Goal: Transaction & Acquisition: Purchase product/service

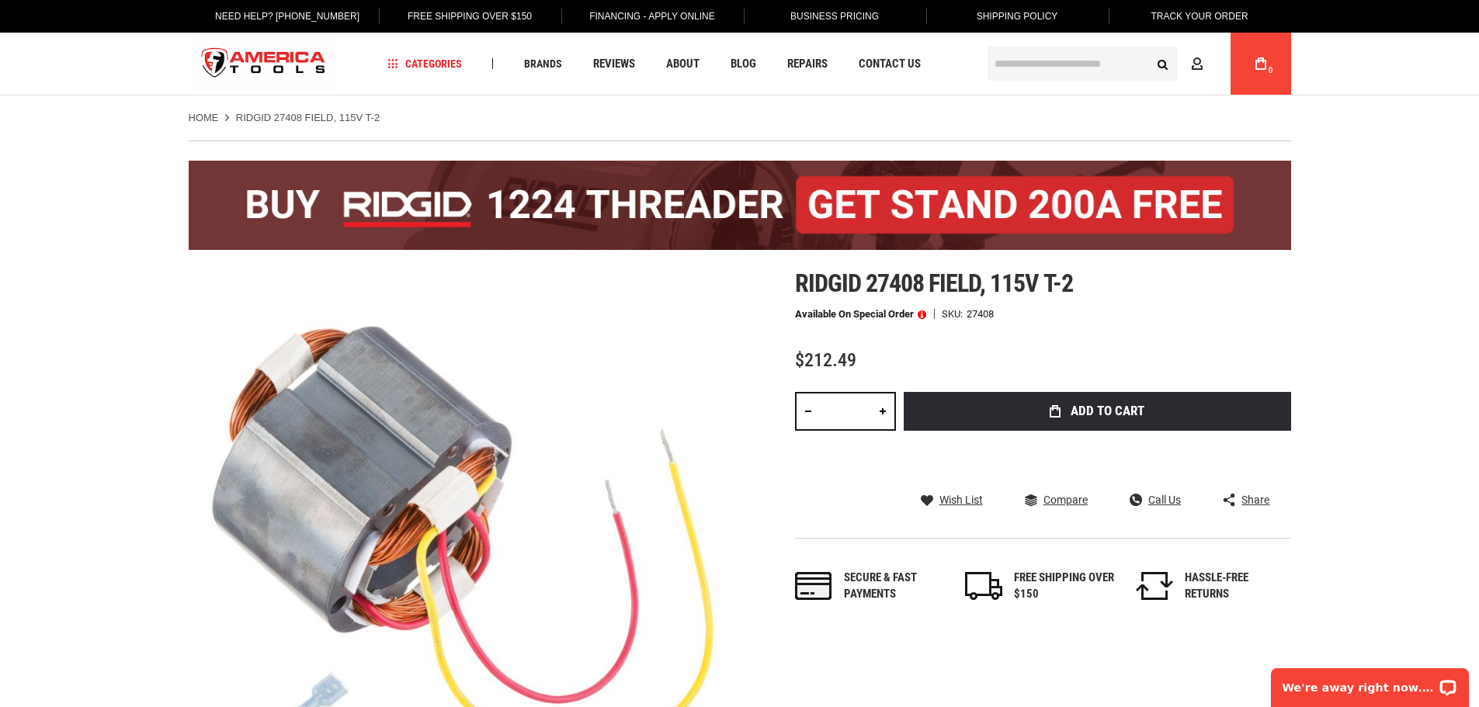
drag, startPoint x: 664, startPoint y: 350, endPoint x: 546, endPoint y: 324, distance: 120.9
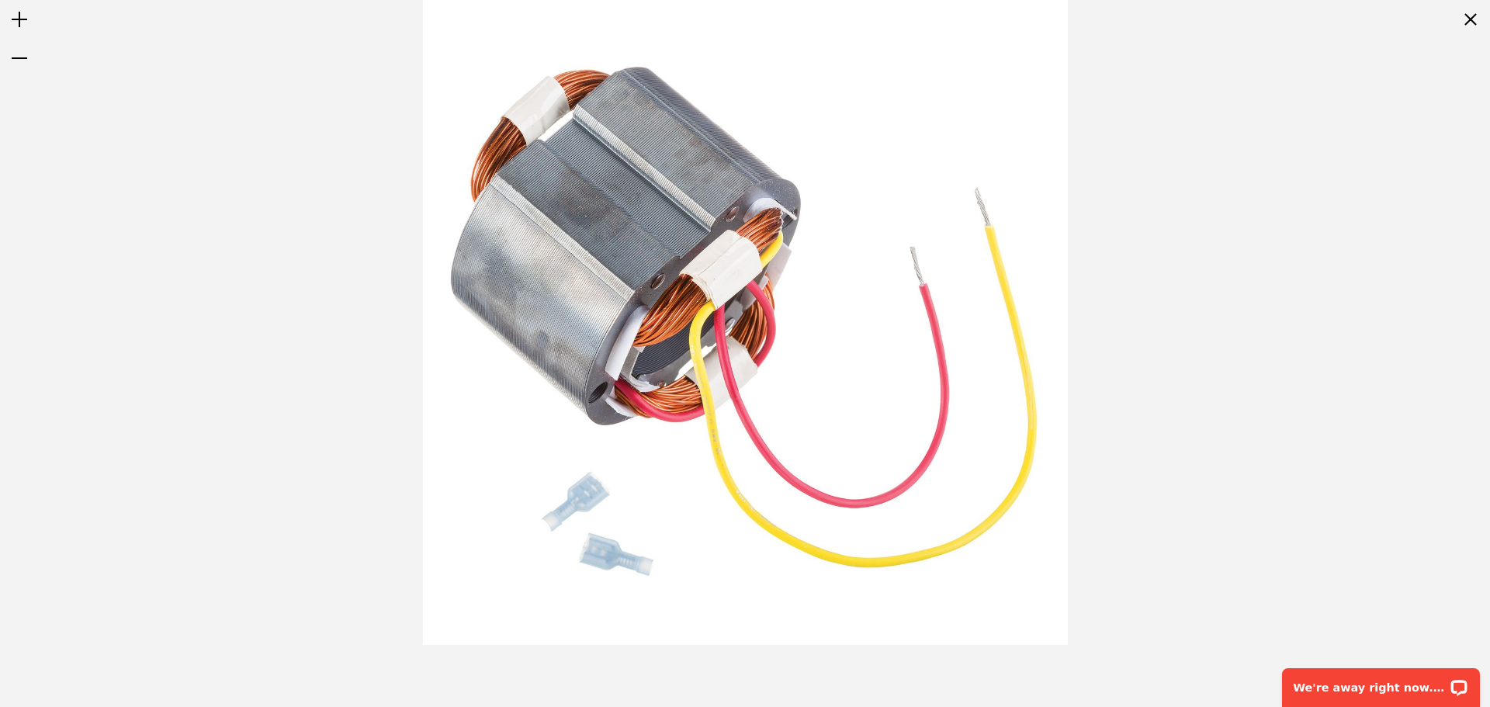
drag, startPoint x: 115, startPoint y: 286, endPoint x: 117, endPoint y: 276, distance: 9.6
click at [116, 284] on div at bounding box center [745, 322] width 1490 height 645
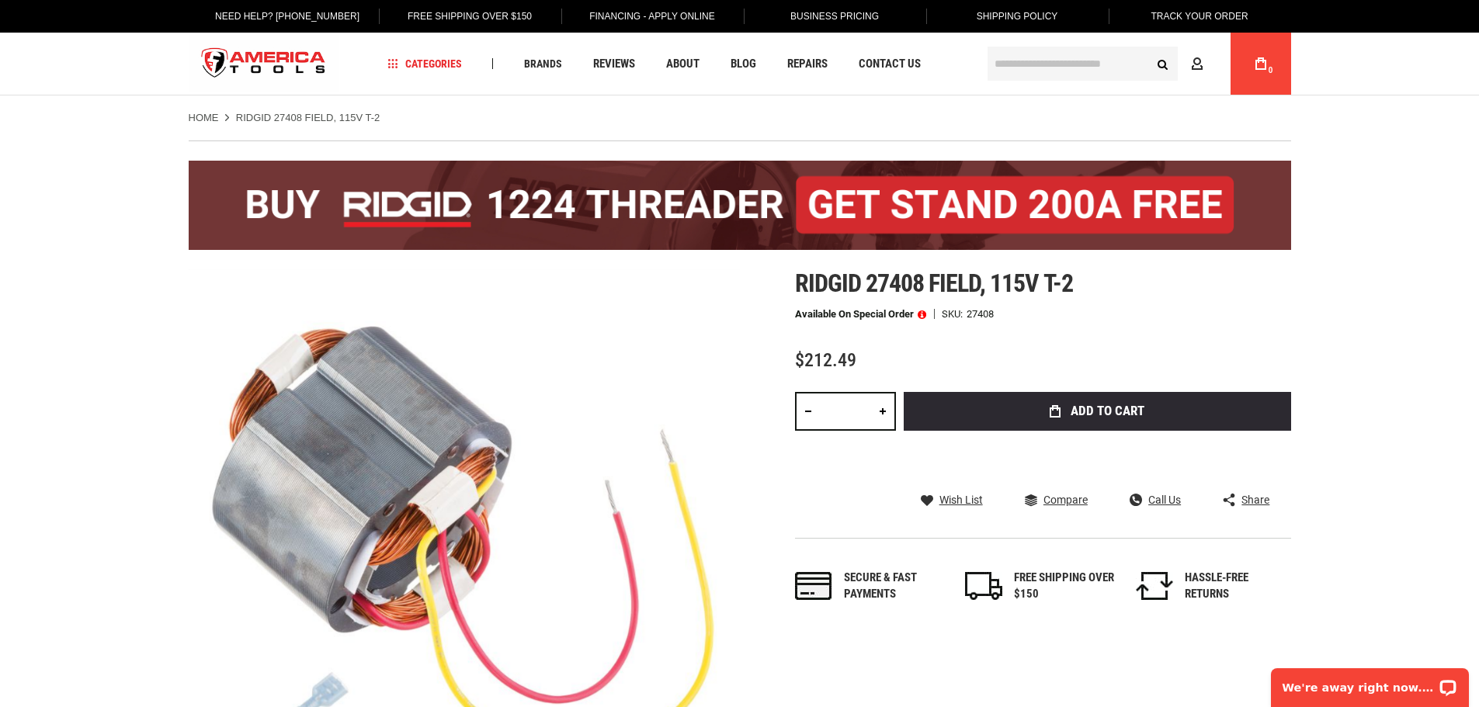
drag, startPoint x: 0, startPoint y: 0, endPoint x: 581, endPoint y: 342, distance: 674.7
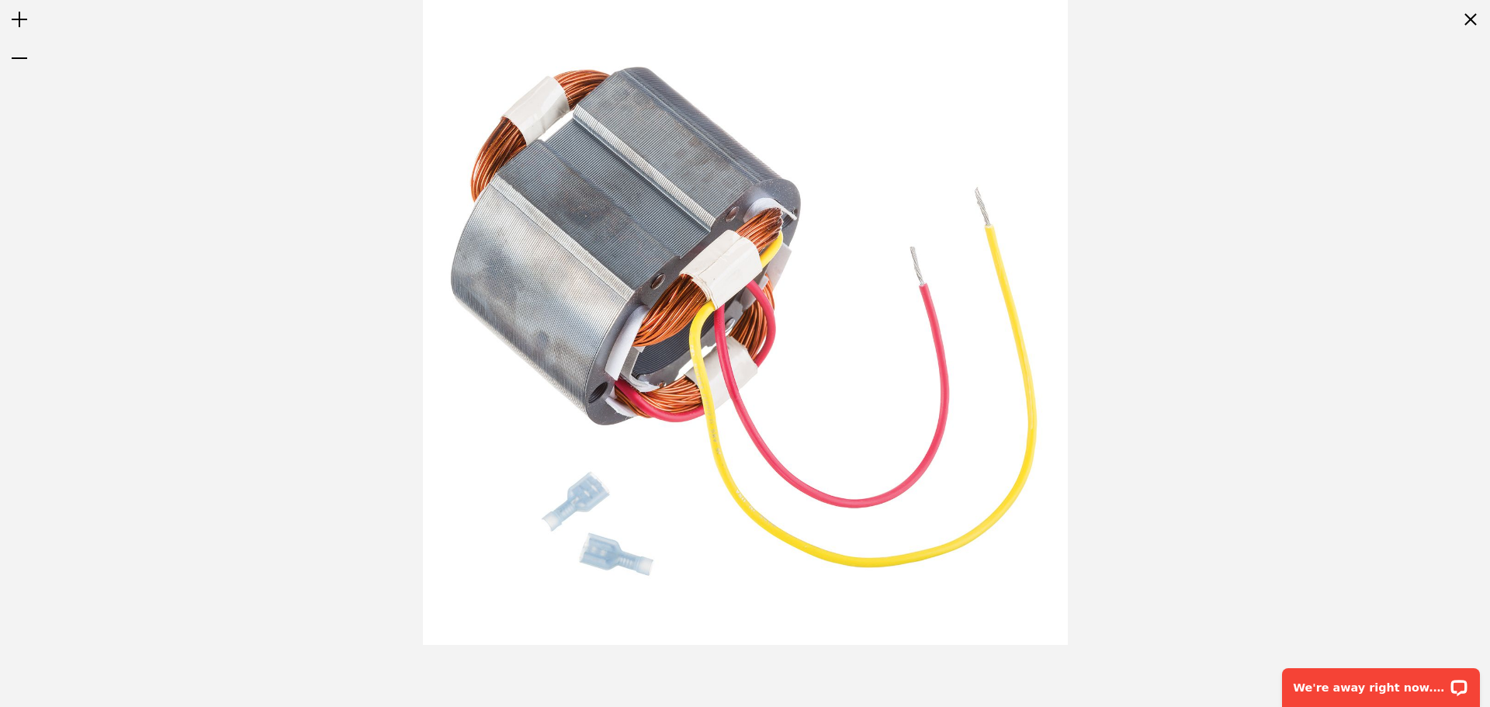
click at [90, 366] on div at bounding box center [745, 322] width 1490 height 645
click at [21, 52] on div "Zoom out" at bounding box center [19, 58] width 39 height 39
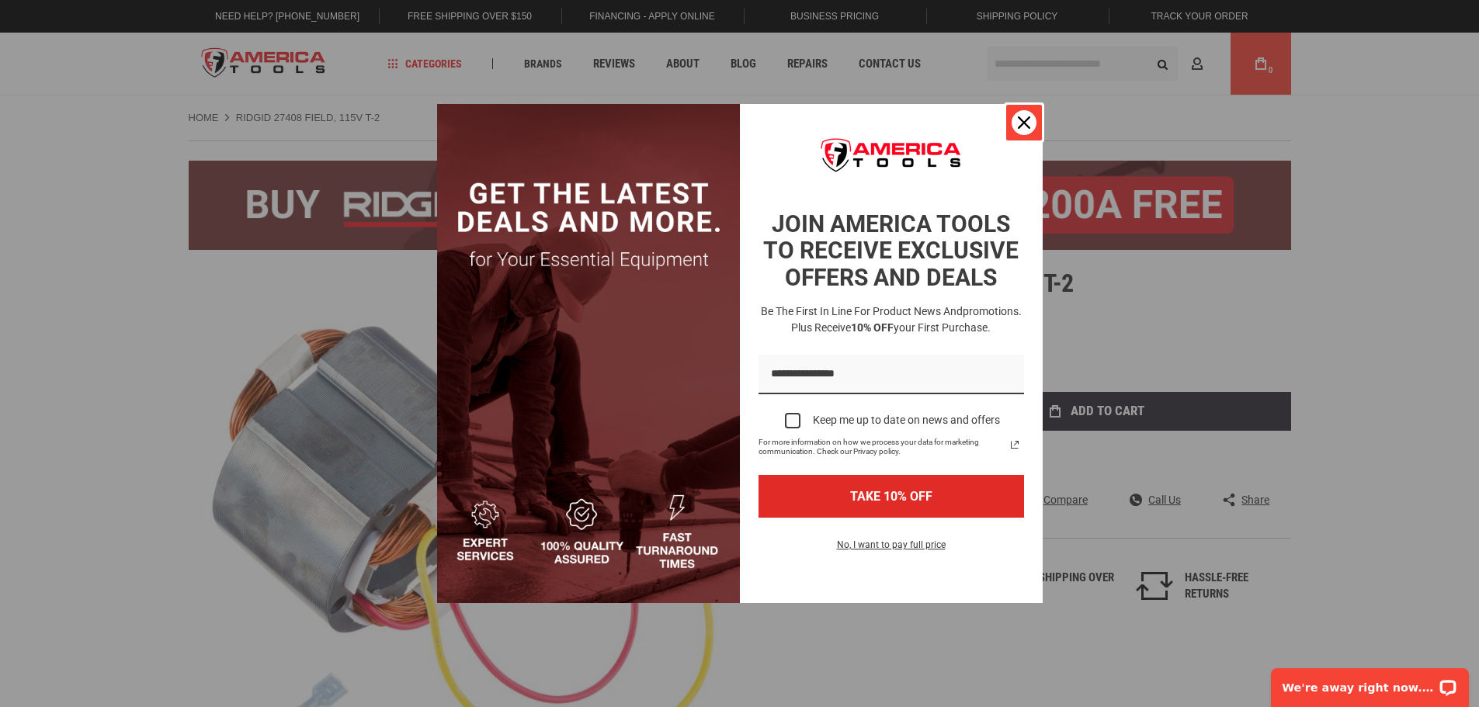
click at [1025, 113] on div "Close" at bounding box center [1023, 122] width 25 height 25
